Goal: Transaction & Acquisition: Purchase product/service

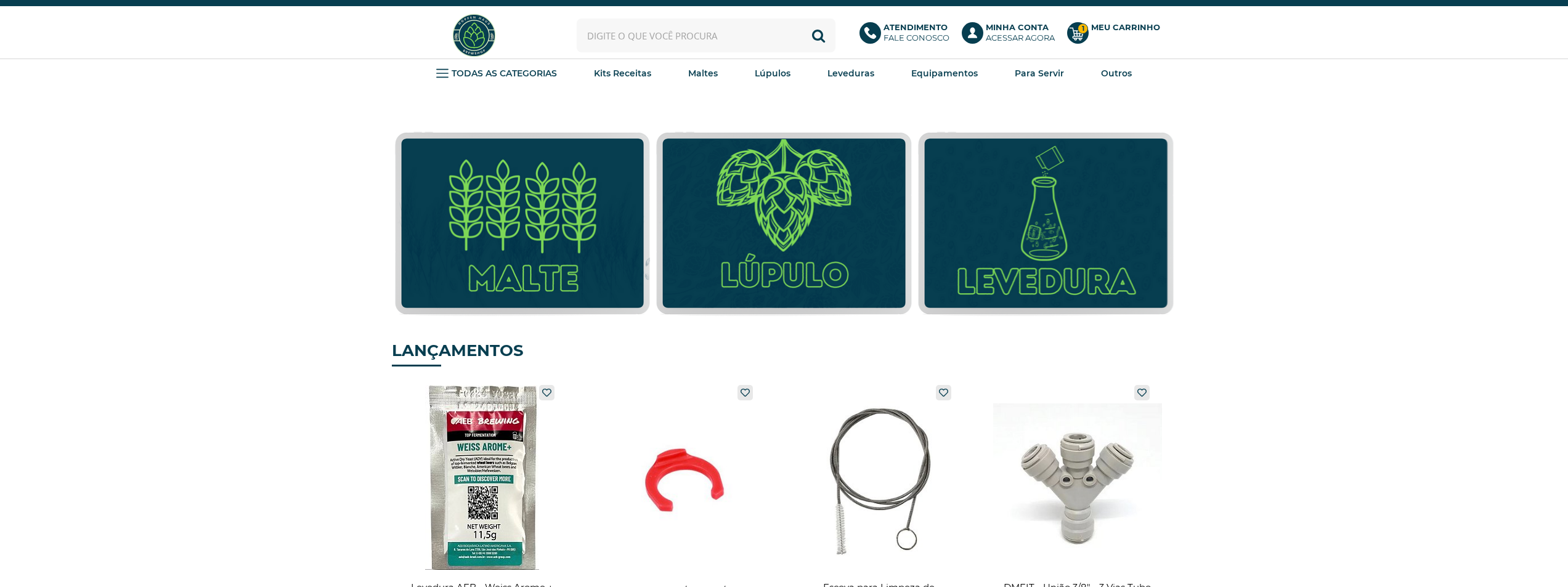
click at [658, 35] on input "text" at bounding box center [705, 35] width 258 height 34
type input "columbus"
click at [802, 19] on button "Buscar" at bounding box center [819, 35] width 34 height 34
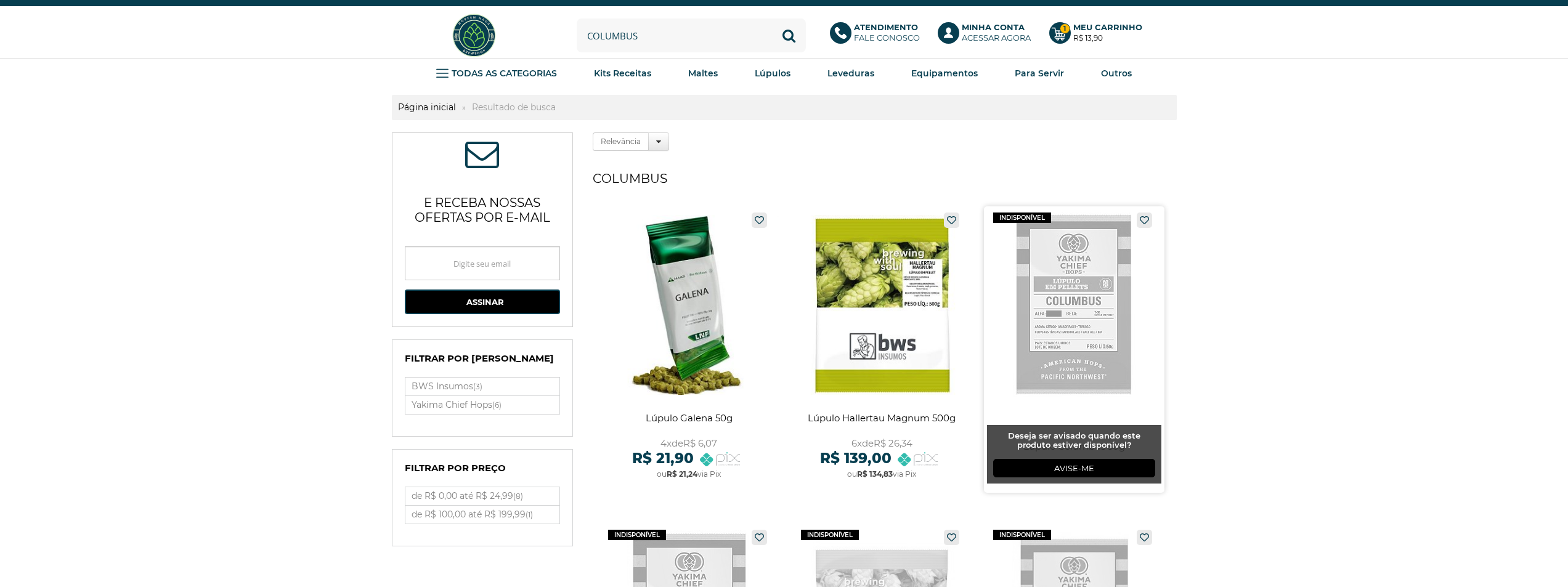
click at [1073, 291] on link at bounding box center [1074, 349] width 180 height 287
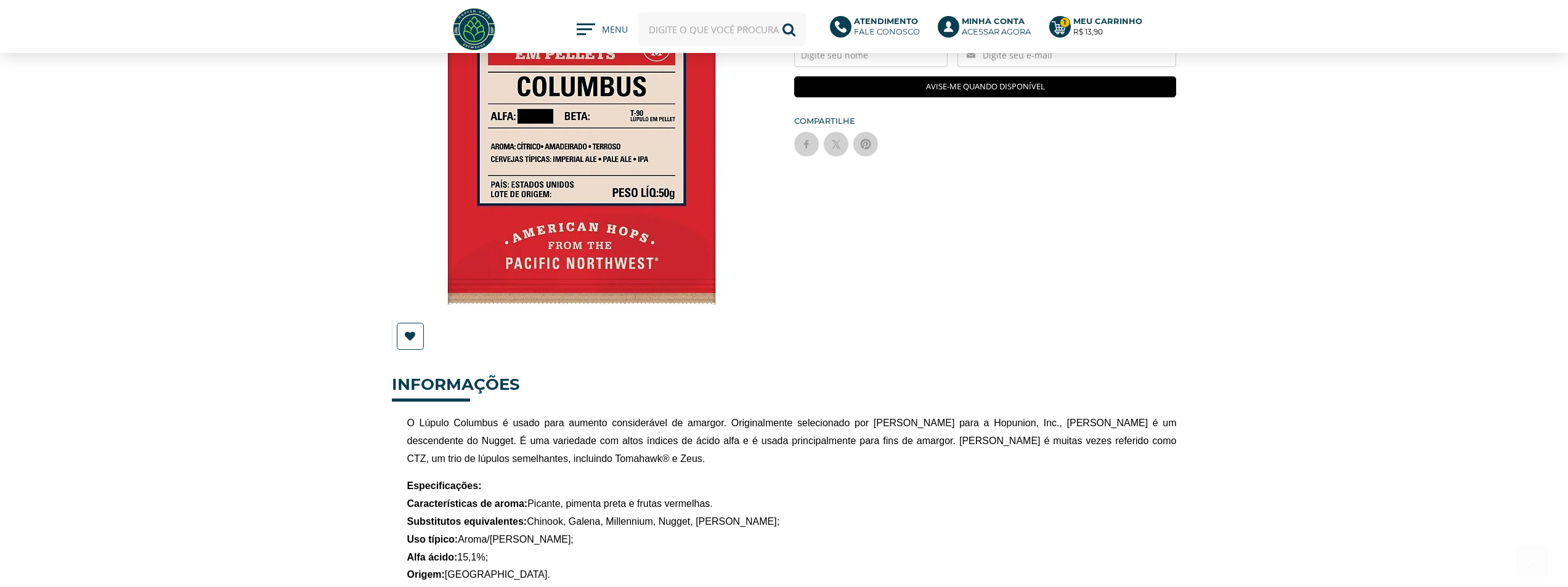
scroll to position [432, 0]
